Goal: Find specific page/section: Find specific page/section

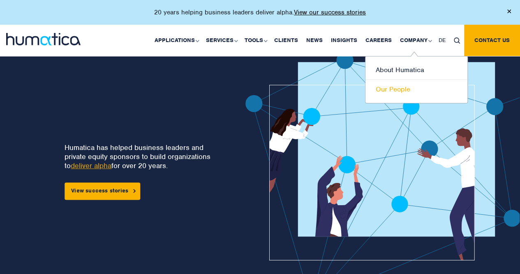
click at [404, 88] on link "Our People" at bounding box center [417, 89] width 102 height 19
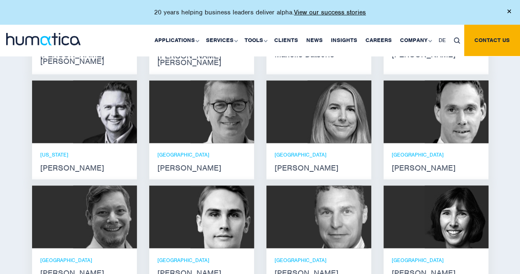
scroll to position [617, 0]
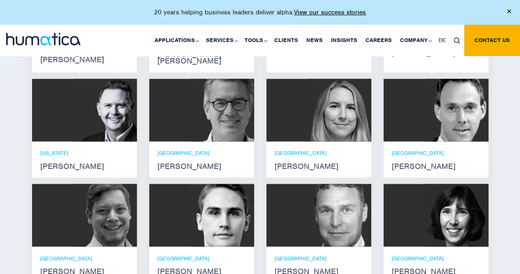
click at [74, 149] on p "NEW YORK" at bounding box center [84, 152] width 88 height 7
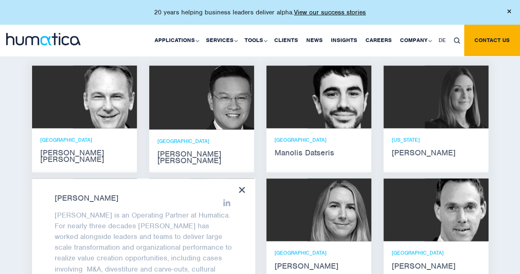
scroll to position [494, 0]
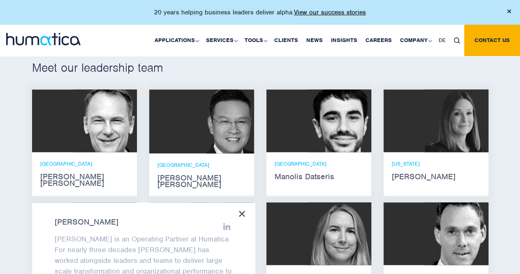
click at [503, 178] on div "Meet our leadership team Andros Payne He holds degrees in Electrical and Mechan…" at bounding box center [260, 236] width 520 height 426
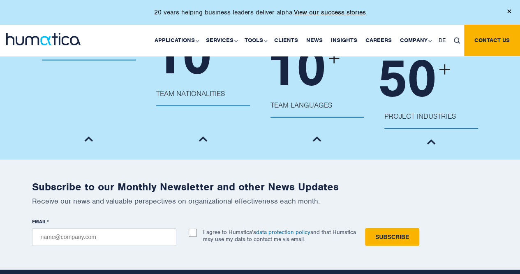
scroll to position [1216, 0]
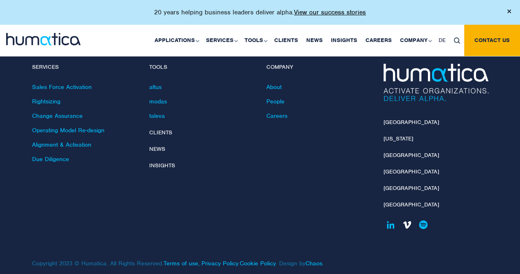
click at [406, 217] on link at bounding box center [407, 224] width 14 height 14
click at [426, 217] on link at bounding box center [424, 224] width 14 height 14
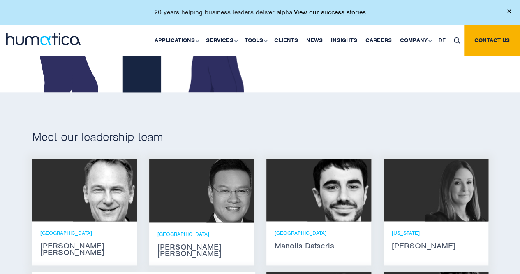
scroll to position [393, 0]
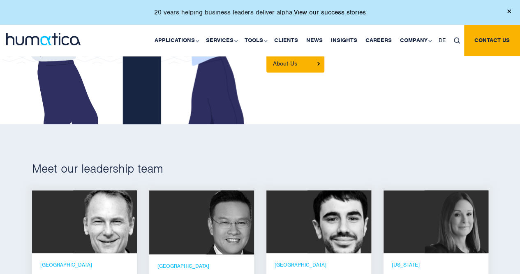
click at [511, 11] on img at bounding box center [510, 11] width 4 height 4
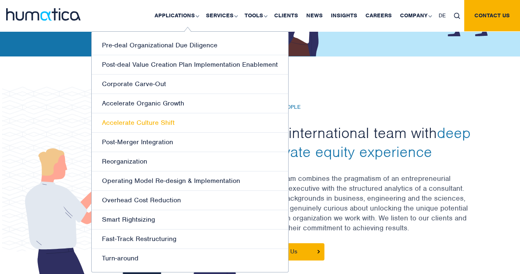
scroll to position [206, 0]
